Goal: Task Accomplishment & Management: Manage account settings

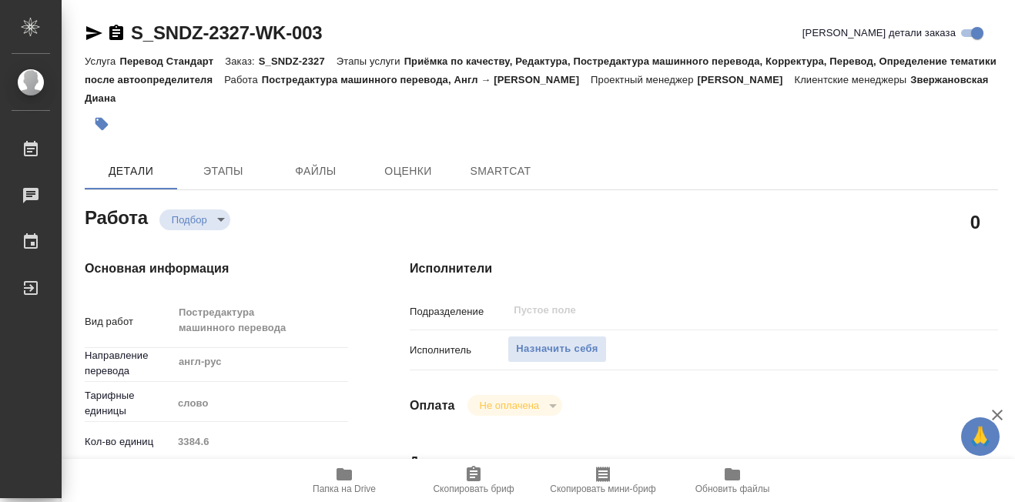
type textarea "x"
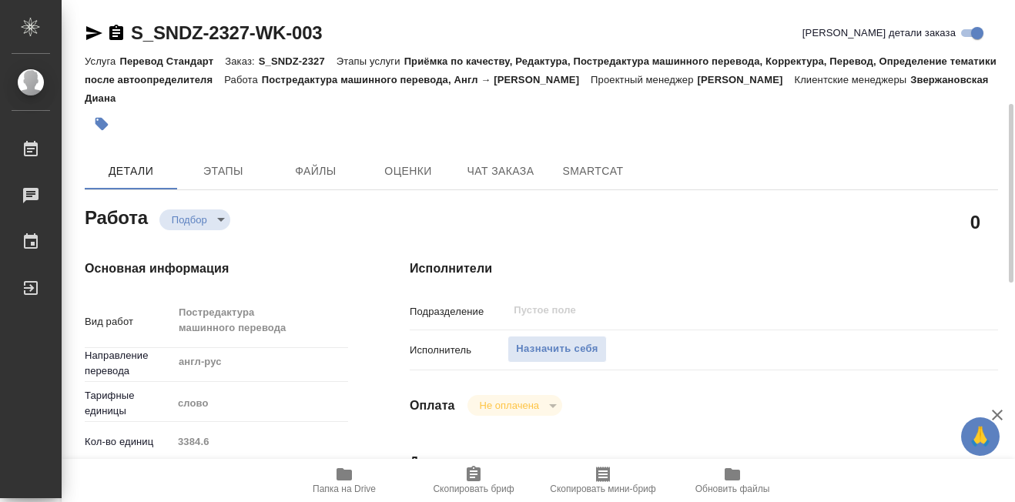
type textarea "x"
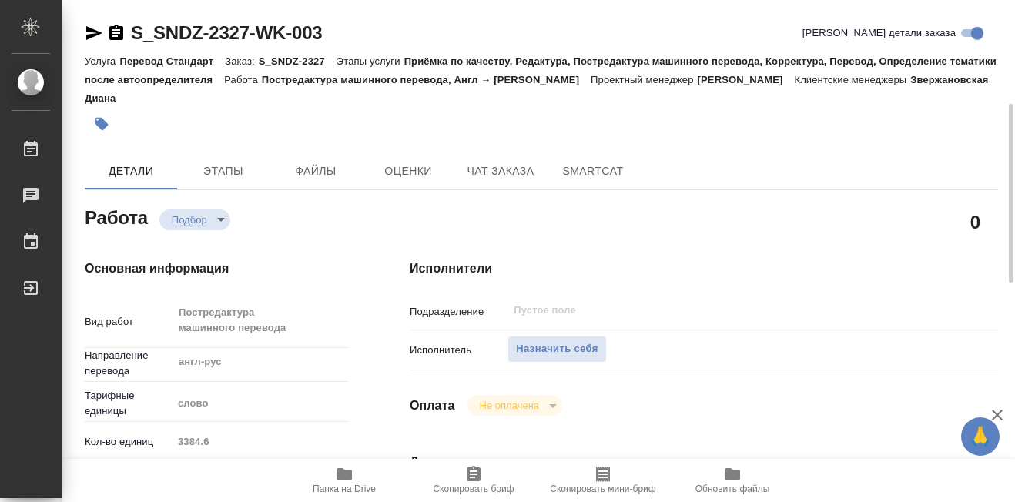
scroll to position [77, 0]
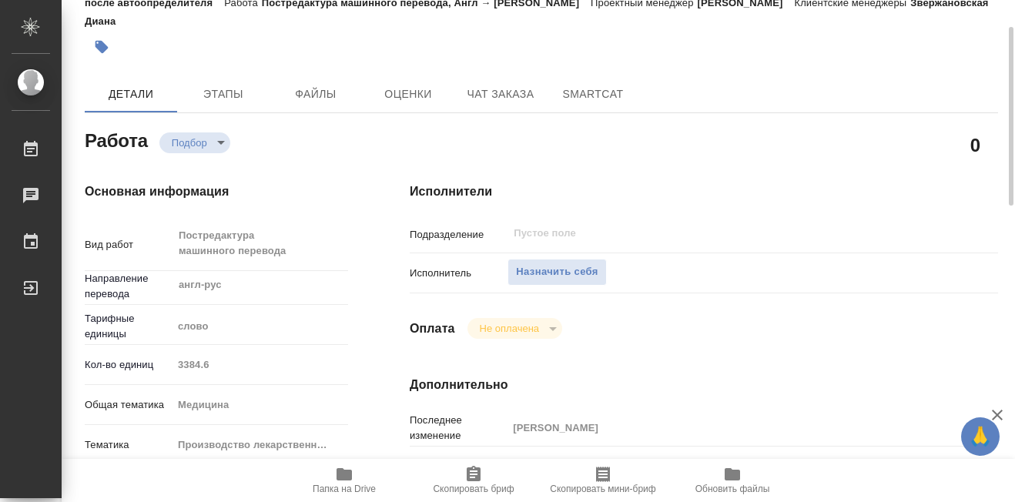
type textarea "x"
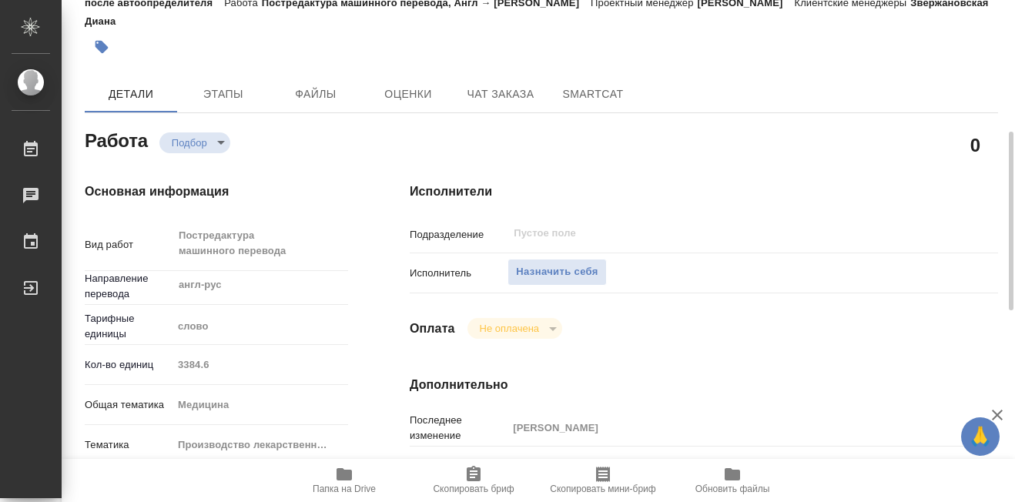
scroll to position [231, 0]
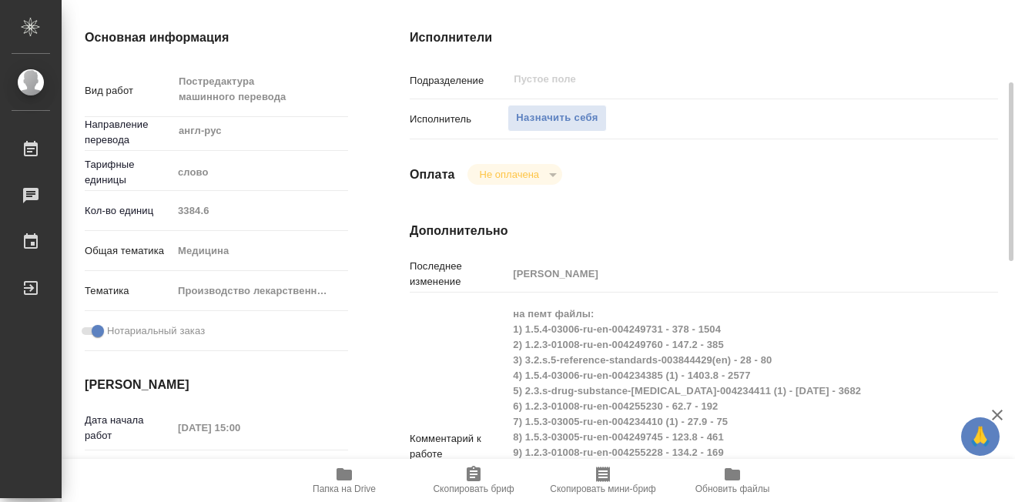
type textarea "x"
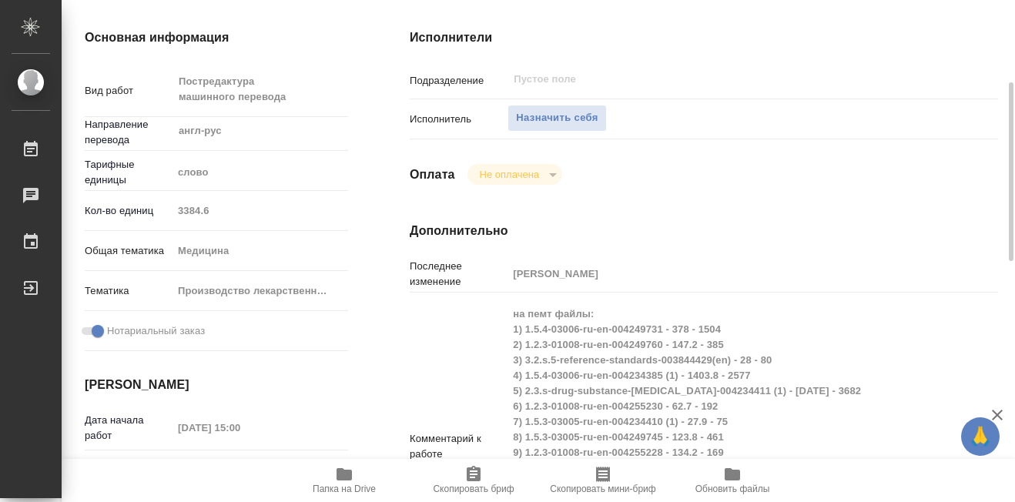
scroll to position [77, 0]
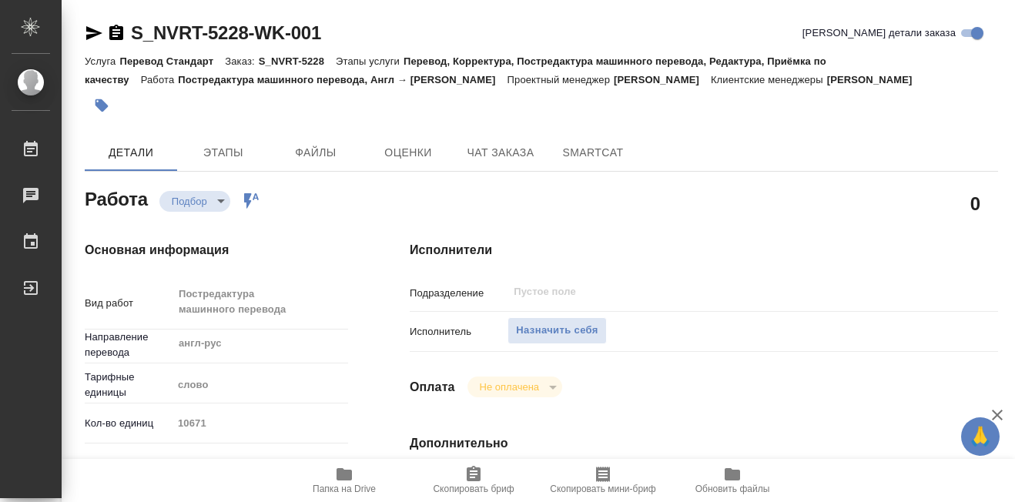
type textarea "x"
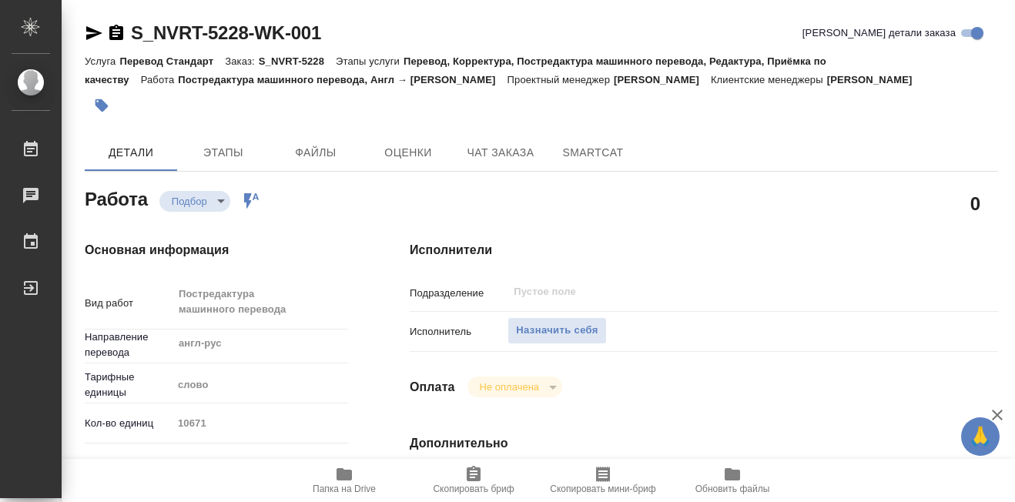
type textarea "x"
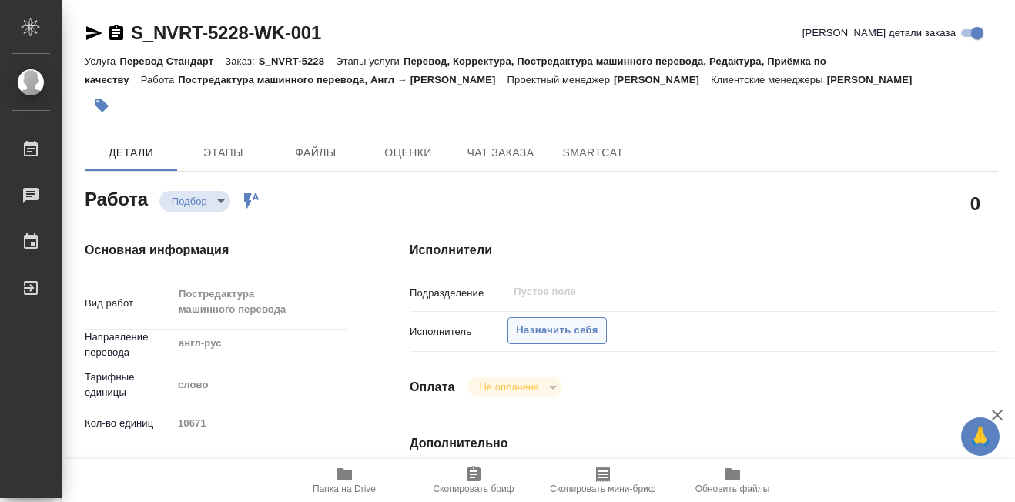
type textarea "x"
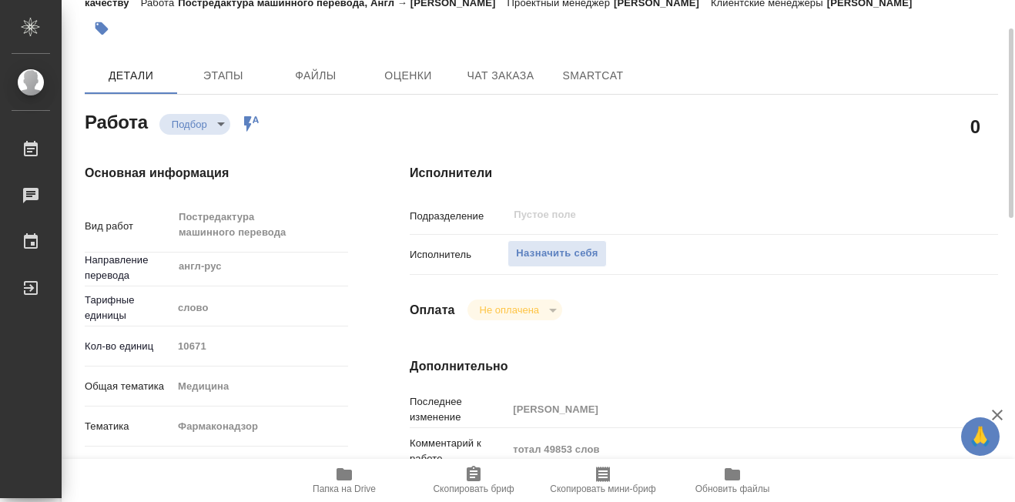
scroll to position [154, 0]
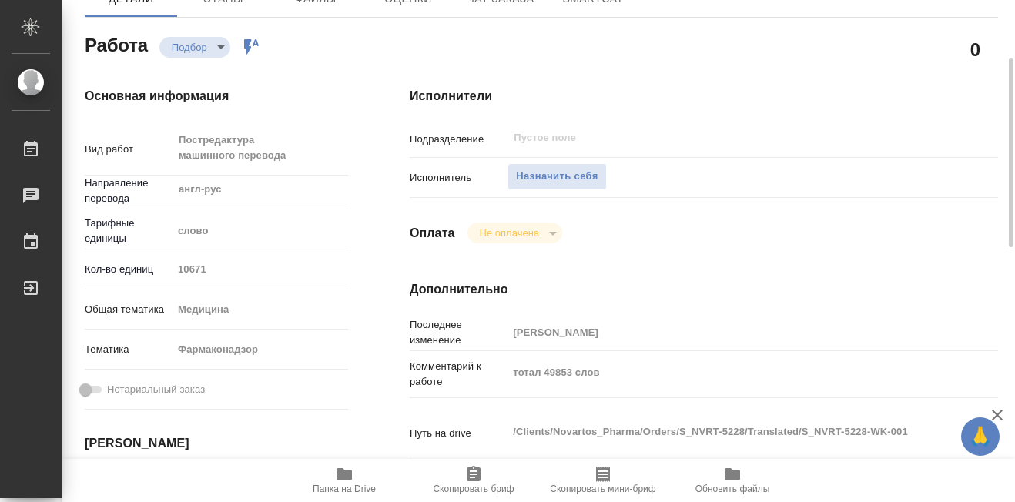
type textarea "x"
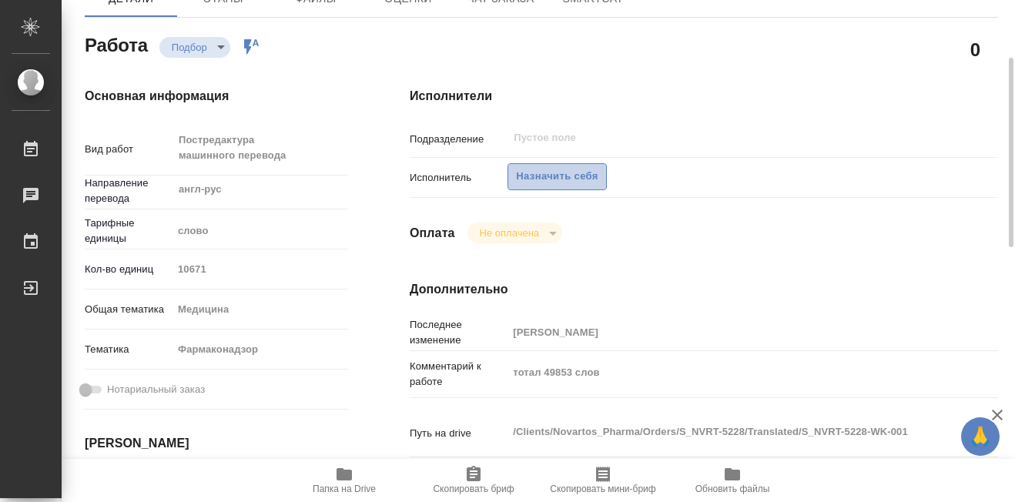
click at [562, 173] on span "Назначить себя" at bounding box center [557, 177] width 82 height 18
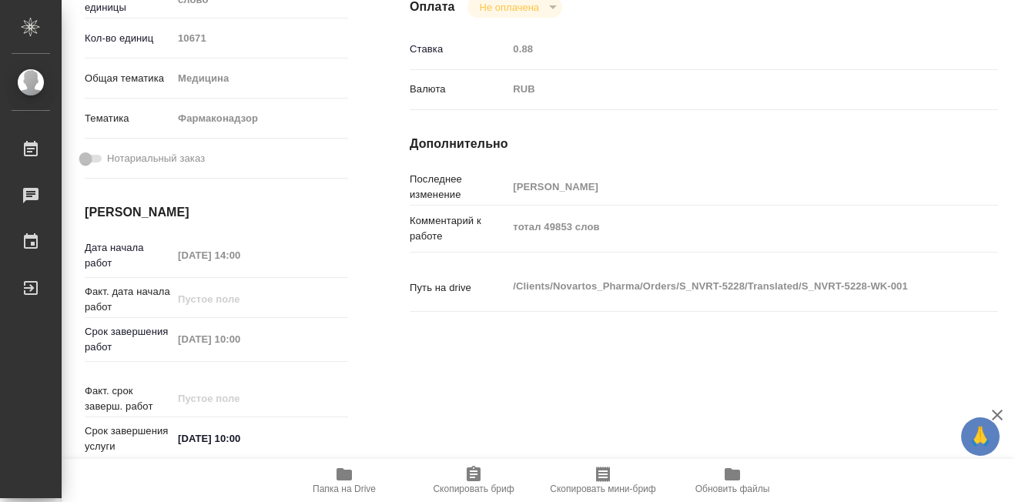
scroll to position [77, 0]
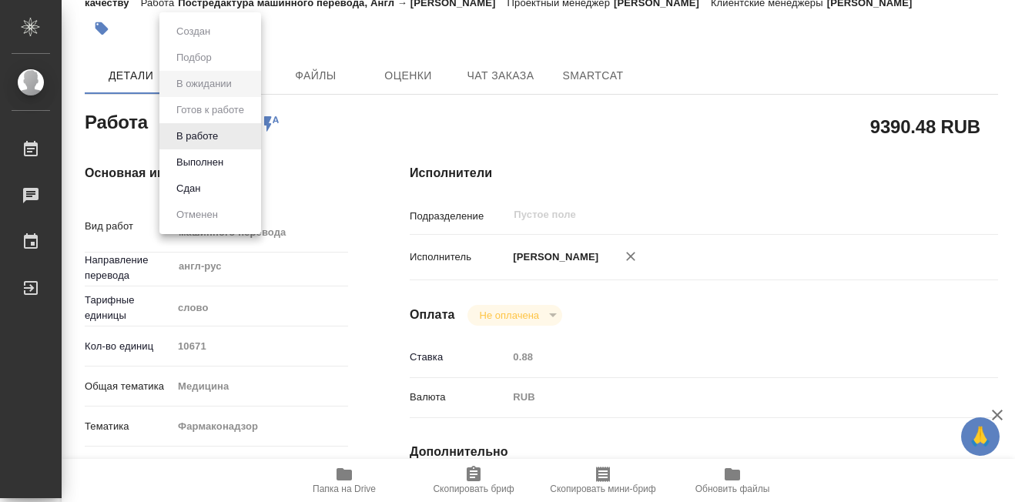
click at [239, 126] on body "🙏 .cls-1 fill:#fff; AWATERA Martynova Aleksandra Работы 0 Чаты График Выйти S_N…" at bounding box center [507, 251] width 1015 height 502
click at [216, 137] on button "В работе" at bounding box center [197, 136] width 51 height 17
